Goal: Transaction & Acquisition: Download file/media

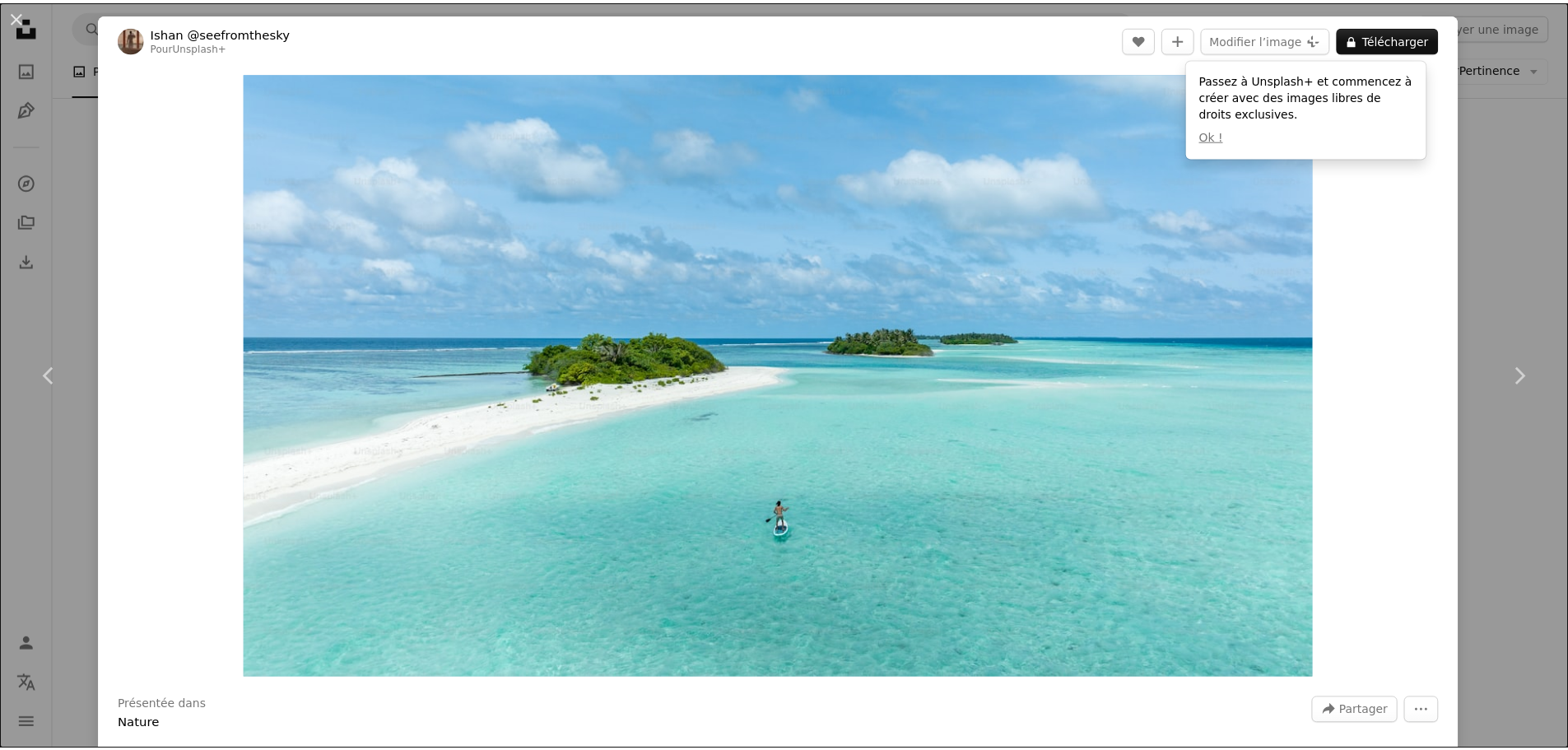
scroll to position [9496, 0]
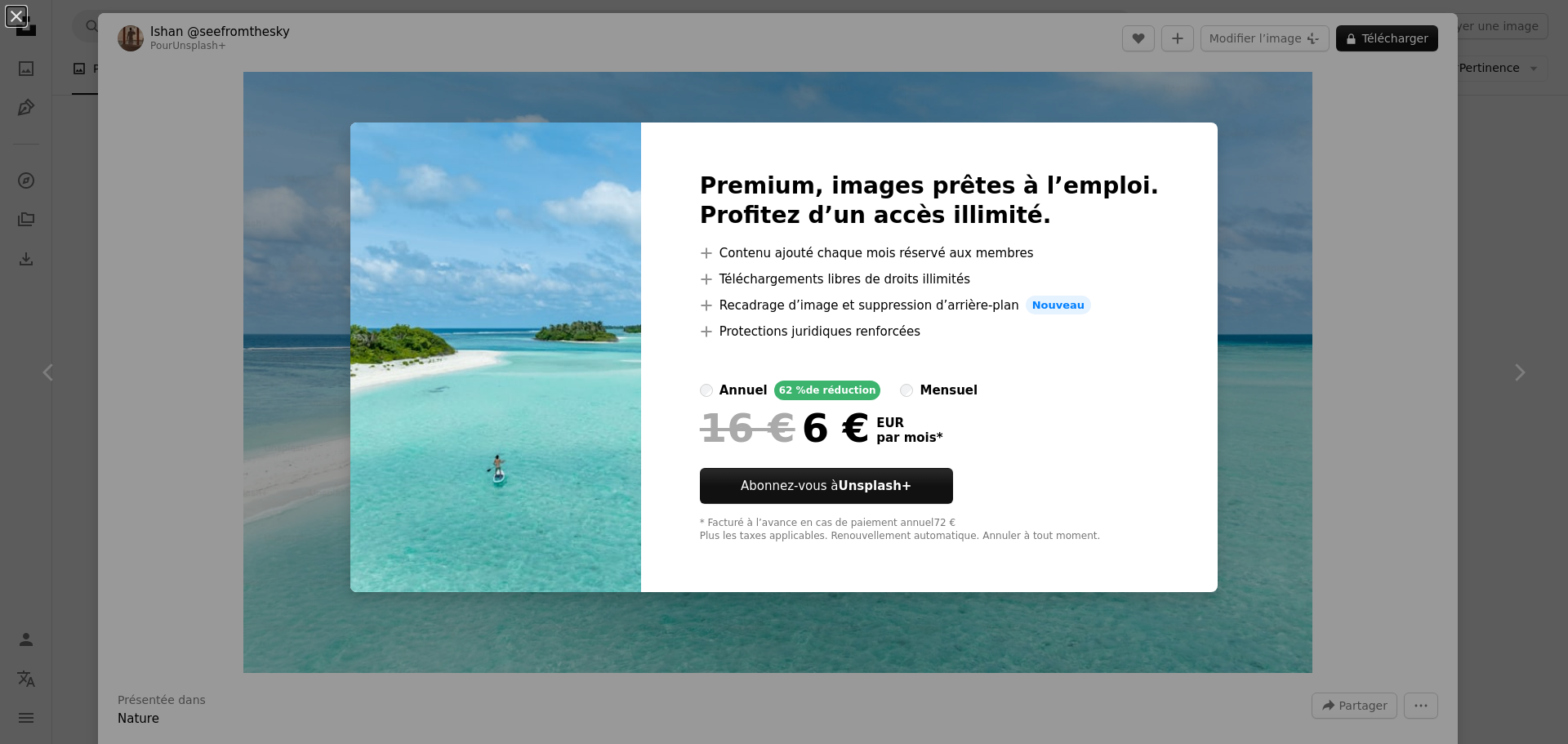
click at [1273, 174] on div "An X shape Premium, images prêtes à l’emploi. Profitez d’un accès illimité. A p…" at bounding box center [784, 372] width 1568 height 744
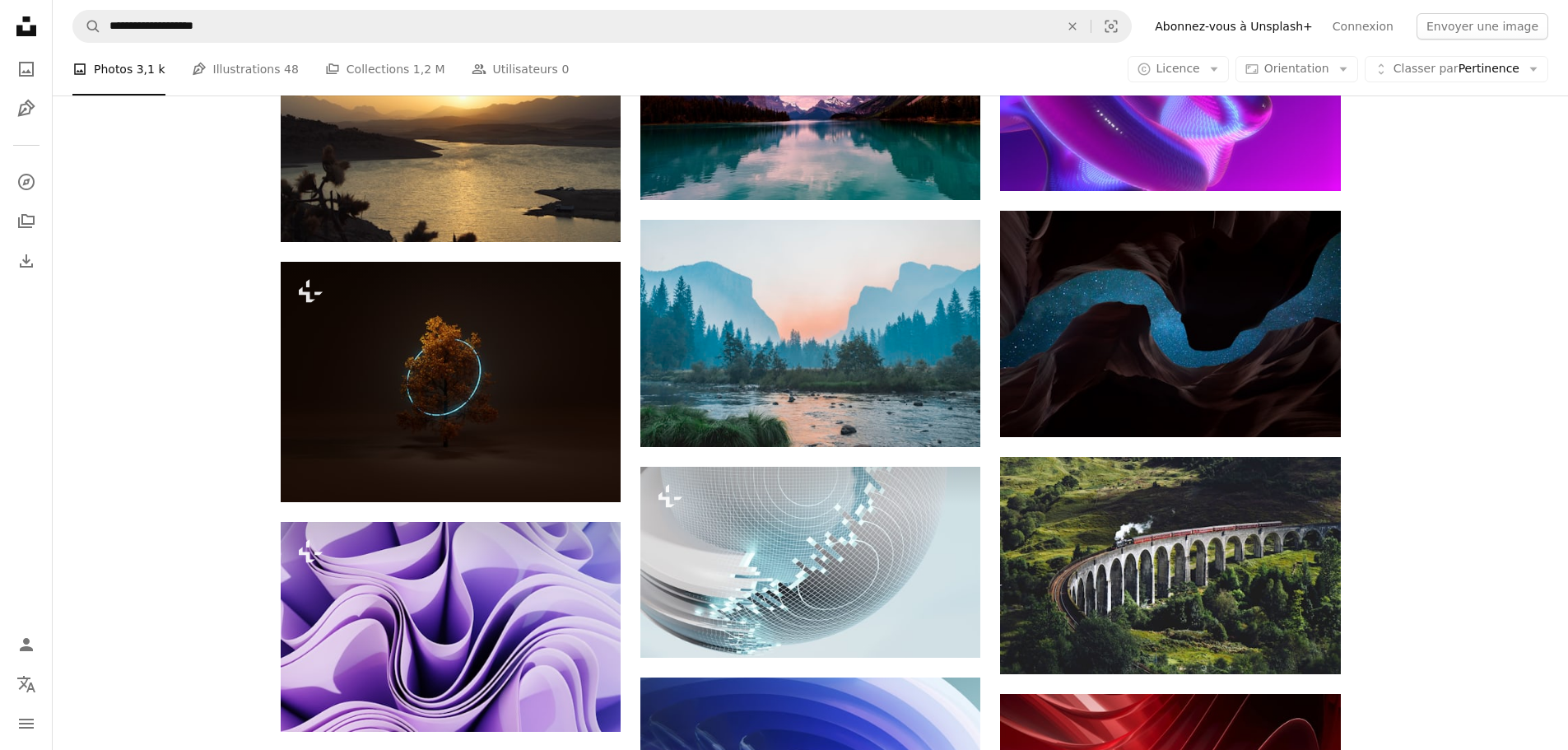
scroll to position [10567, 0]
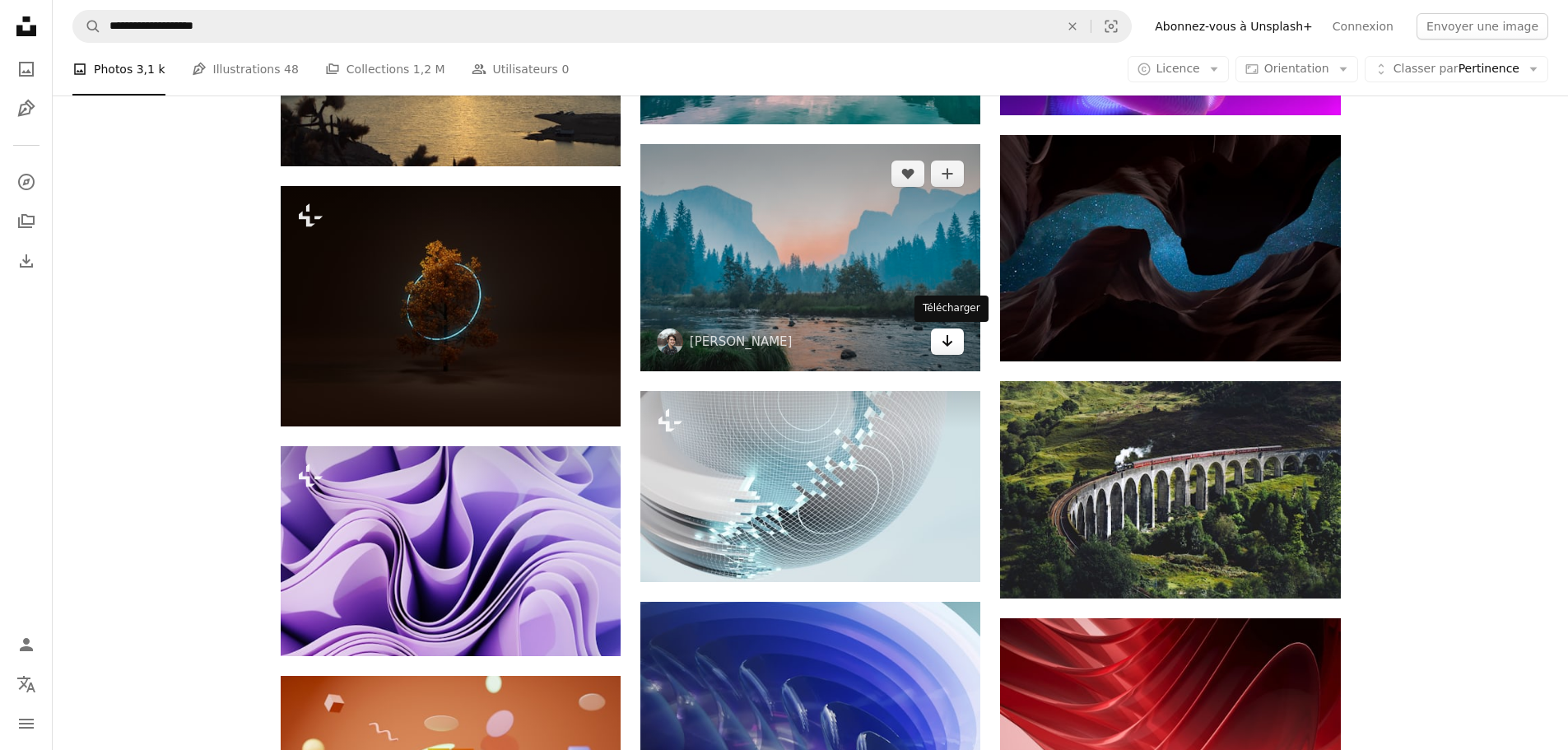
click at [949, 346] on icon "Arrow pointing down" at bounding box center [947, 341] width 13 height 20
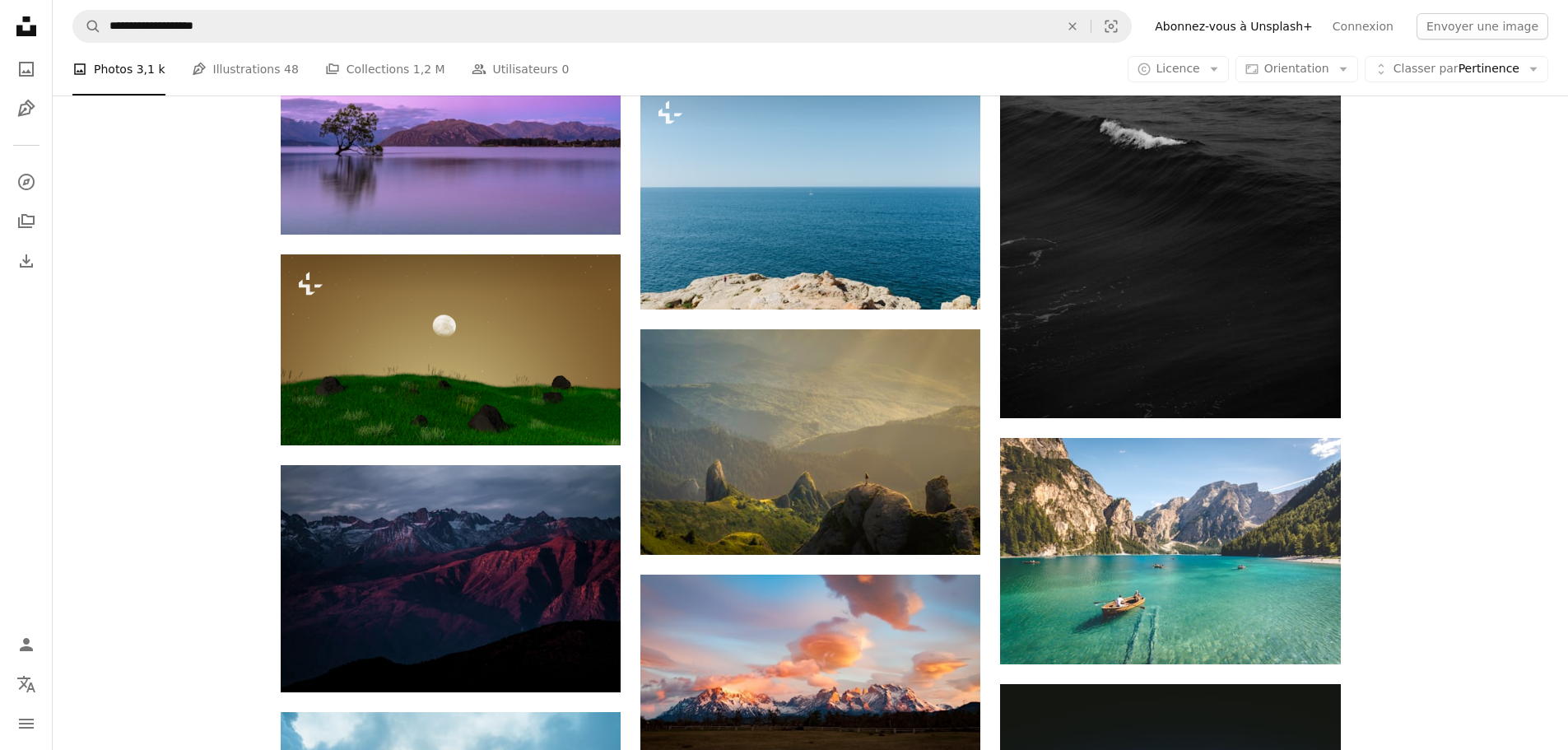
scroll to position [16985, 0]
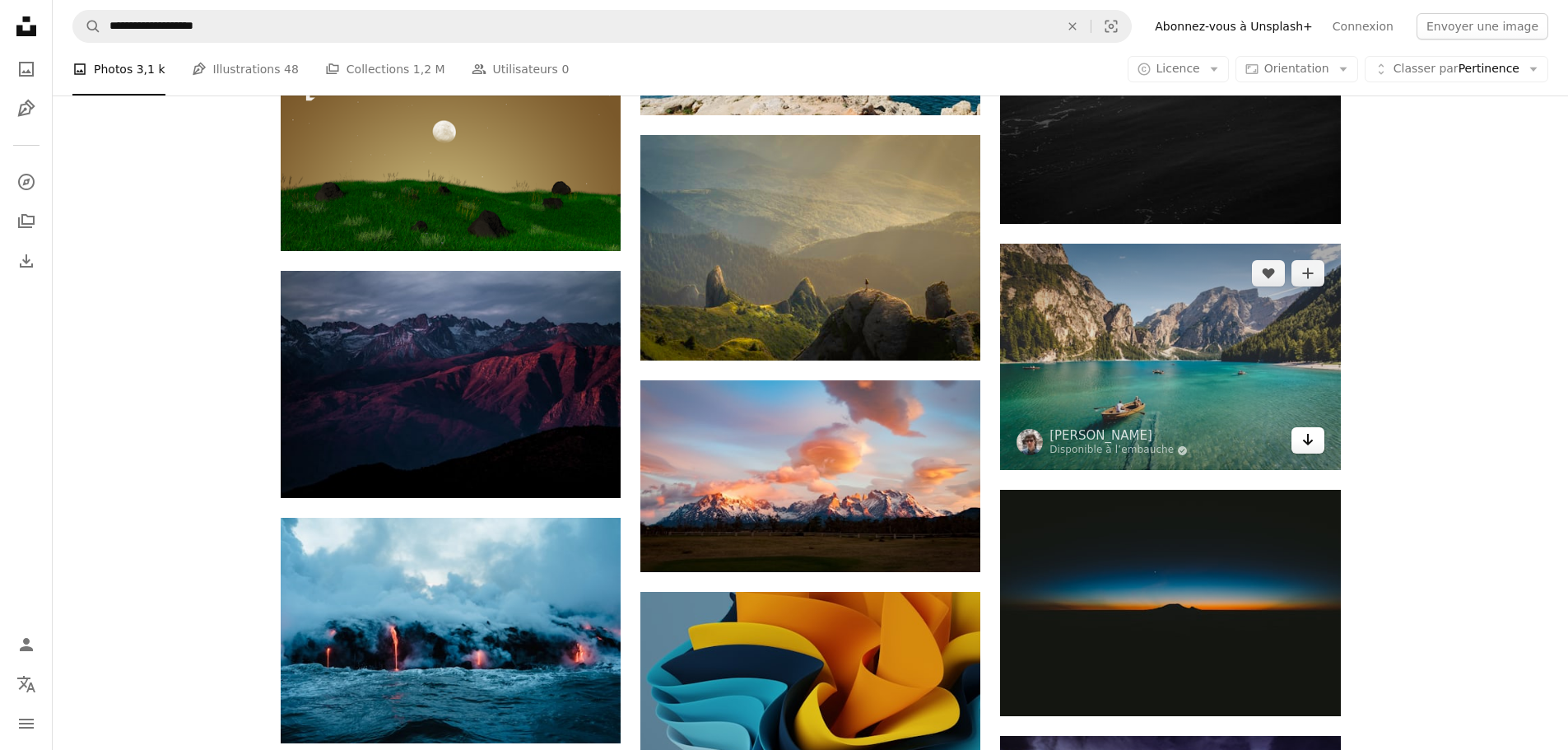
click at [1314, 441] on link "Arrow pointing down" at bounding box center [1307, 439] width 32 height 27
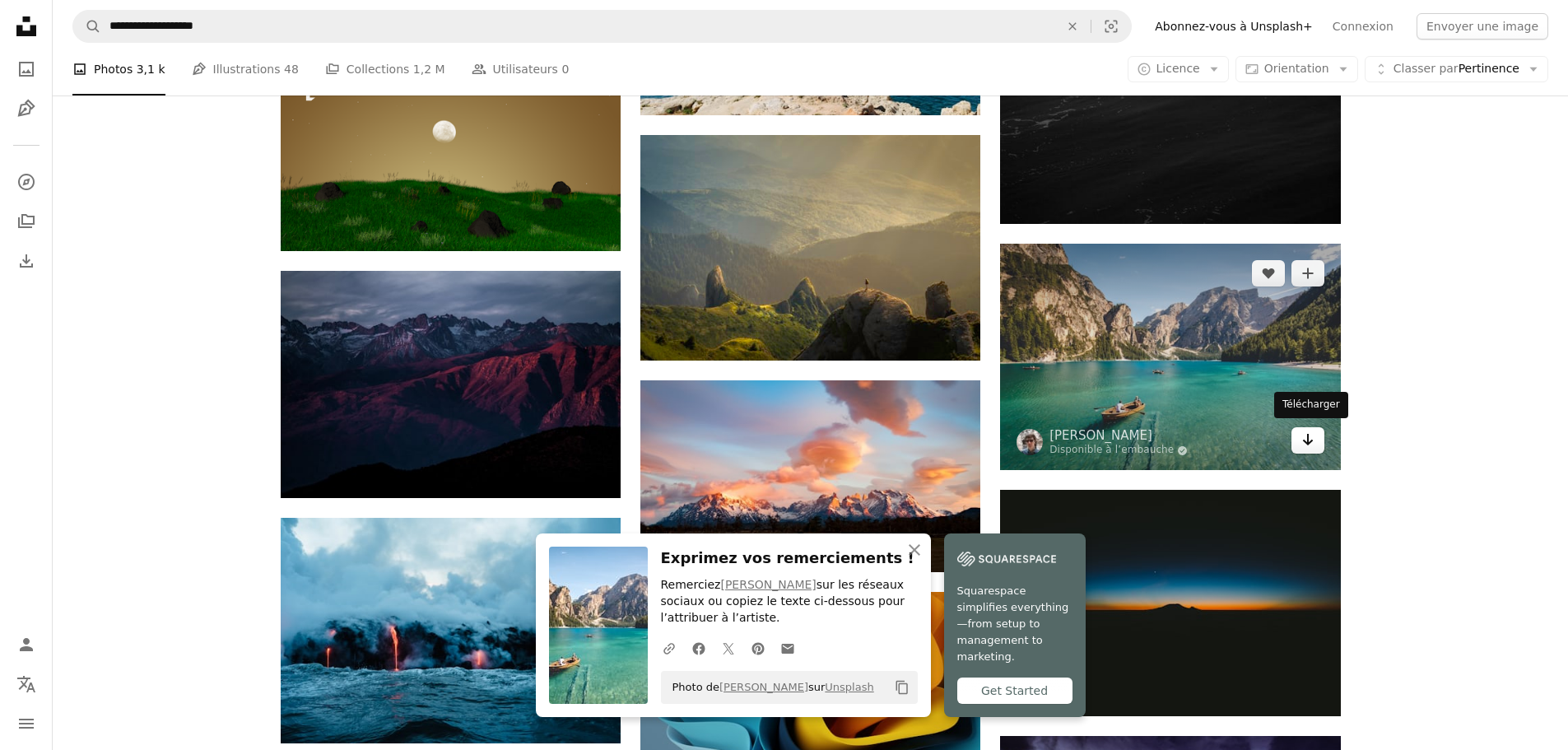
click at [1307, 438] on icon "Télécharger" at bounding box center [1307, 439] width 11 height 12
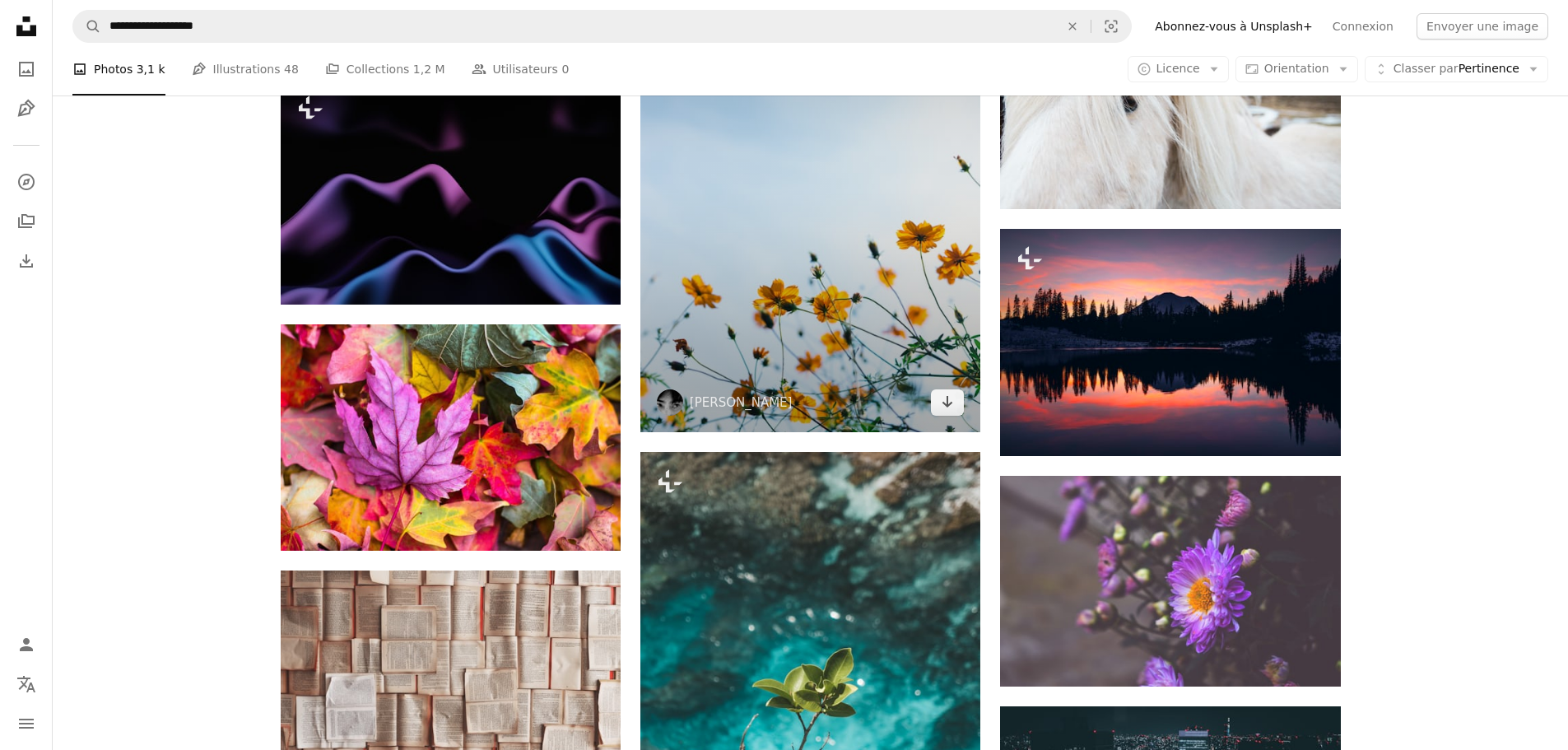
scroll to position [19453, 0]
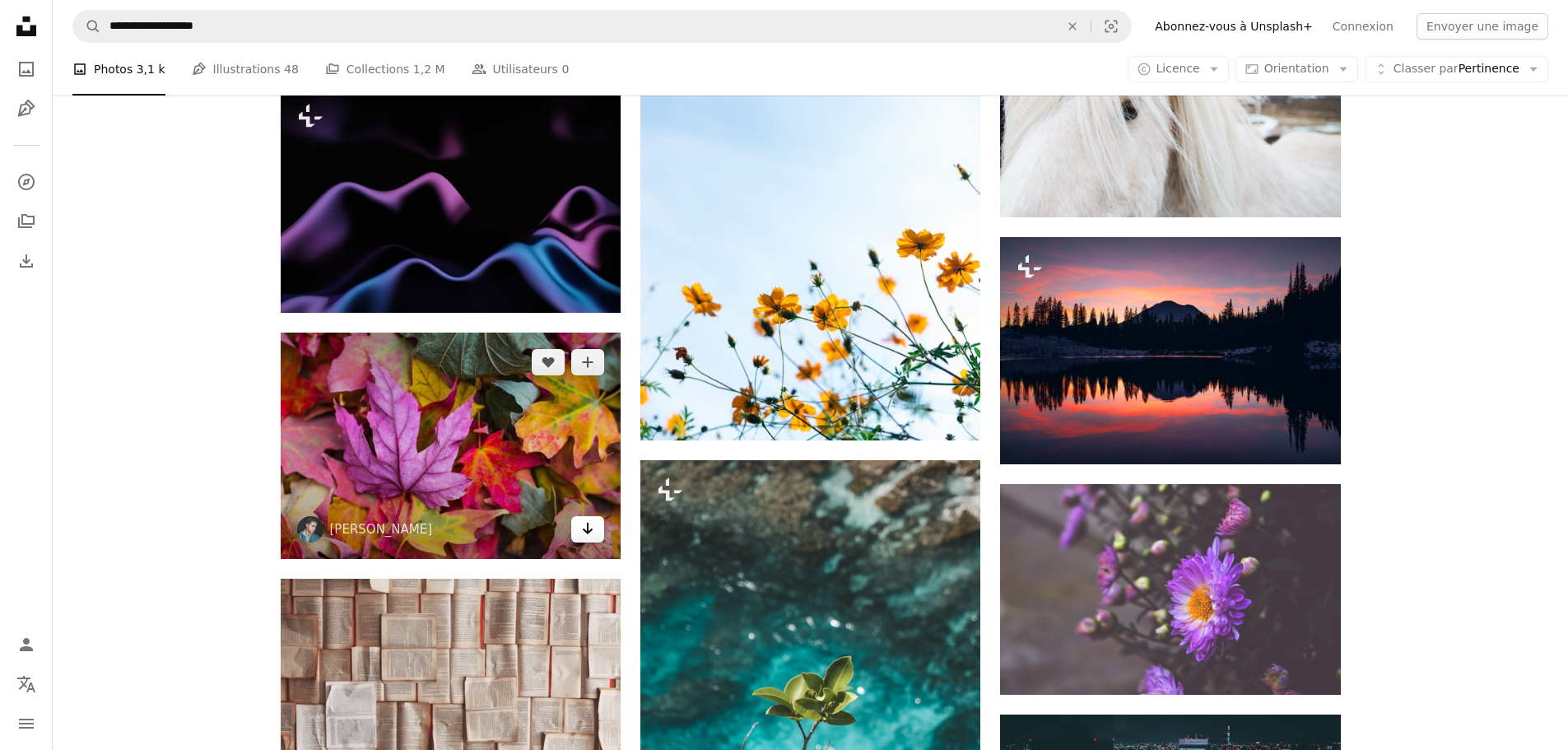
click at [589, 530] on icon "Arrow pointing down" at bounding box center [587, 528] width 13 height 20
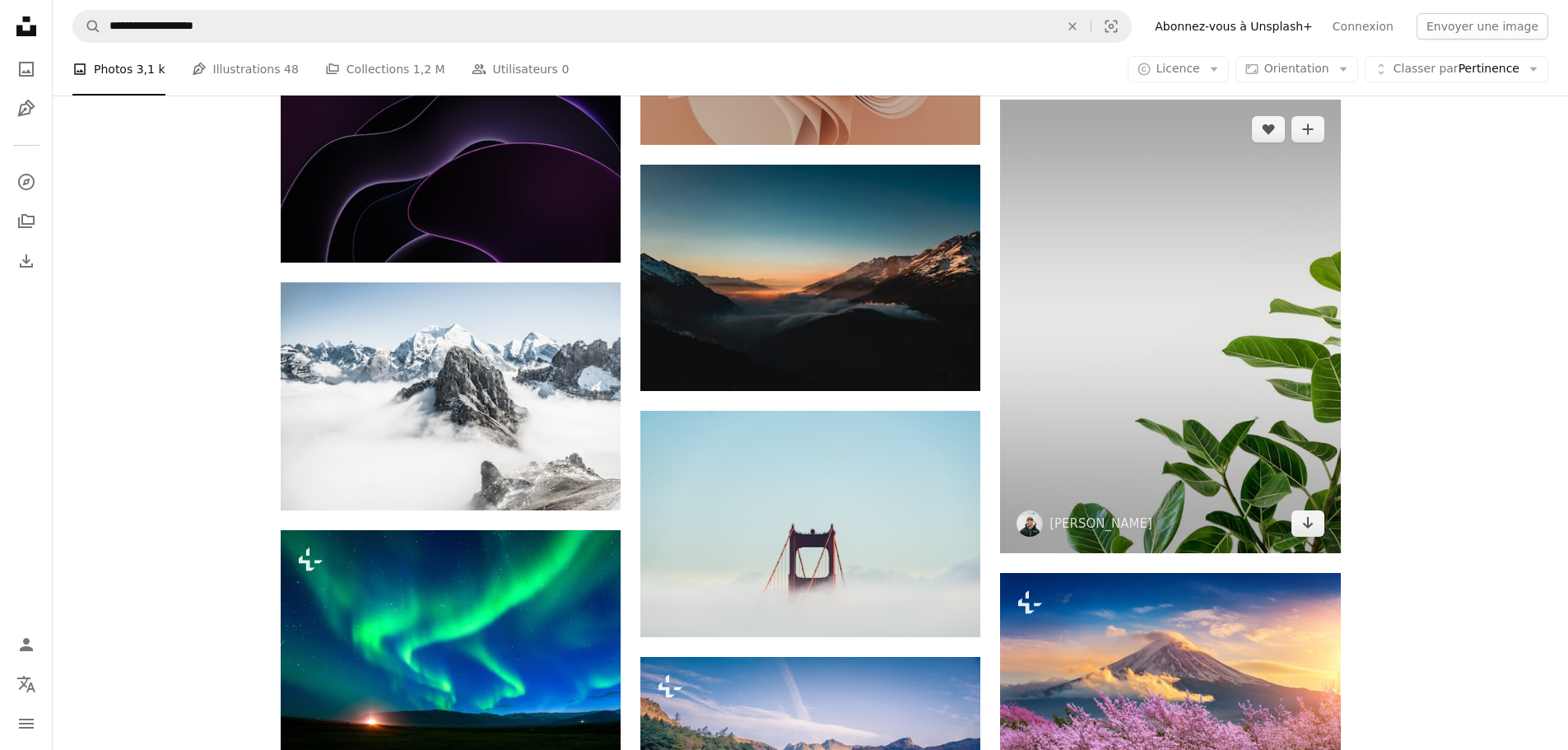
scroll to position [20769, 0]
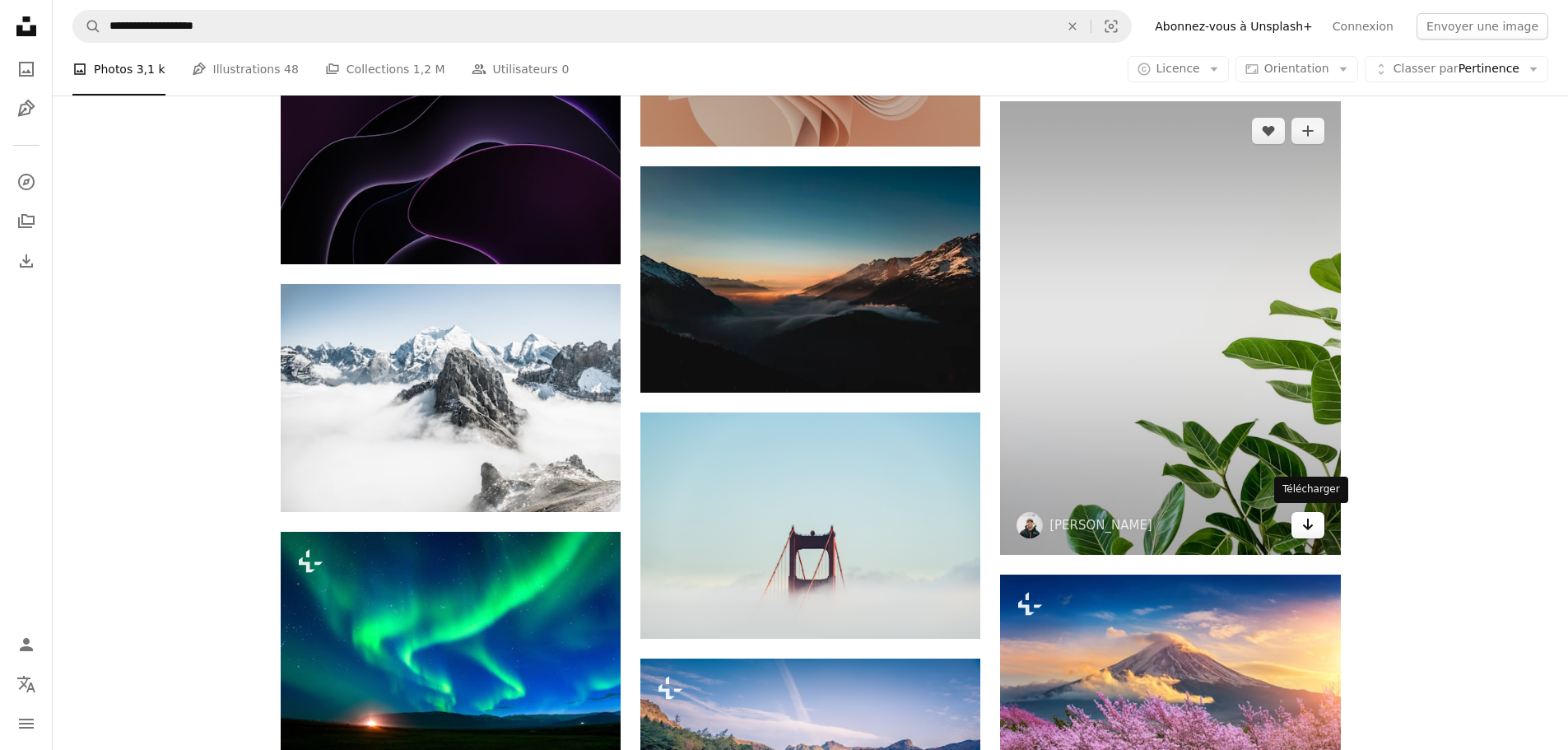
click at [1312, 522] on icon "Arrow pointing down" at bounding box center [1307, 524] width 13 height 20
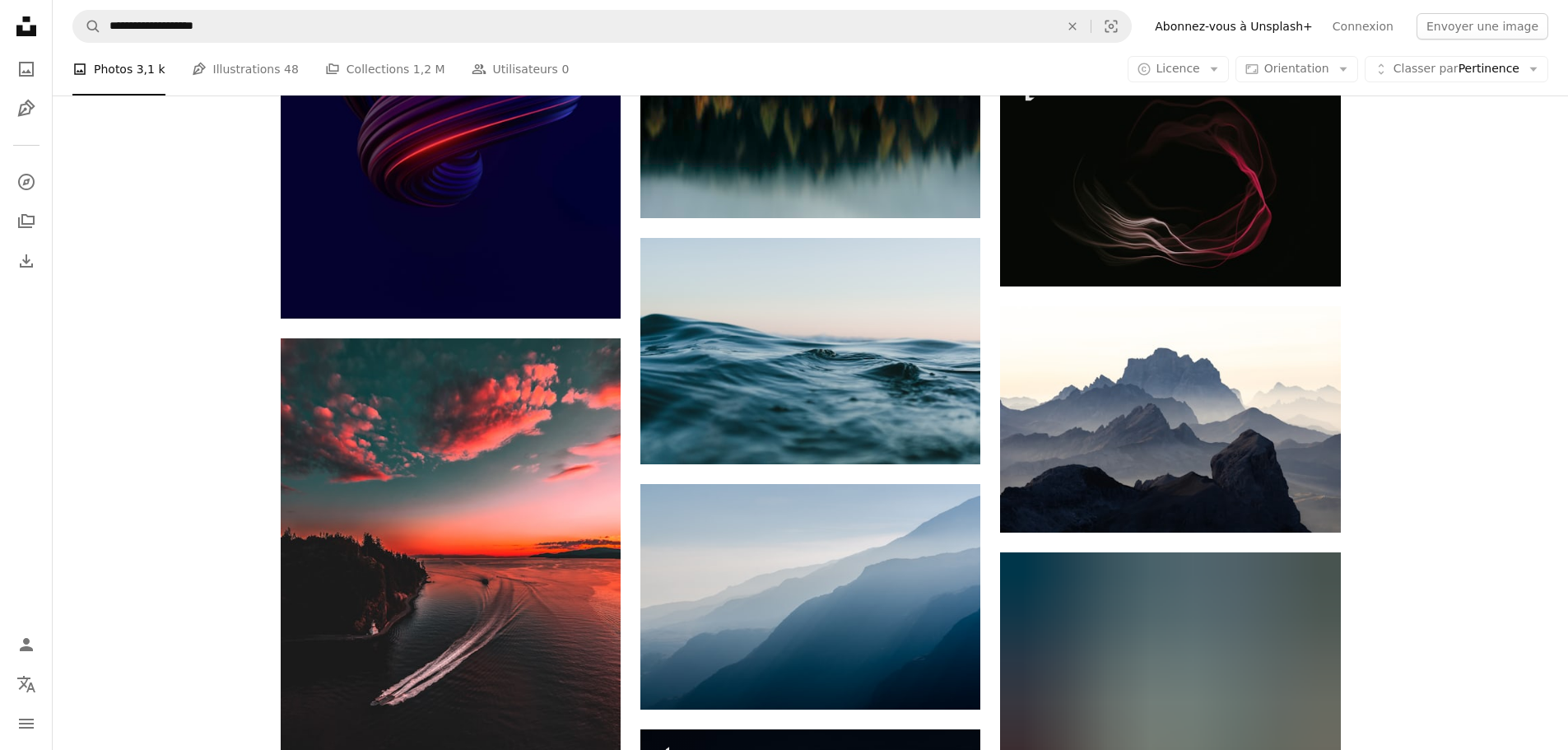
scroll to position [26364, 0]
